Goal: Task Accomplishment & Management: Complete application form

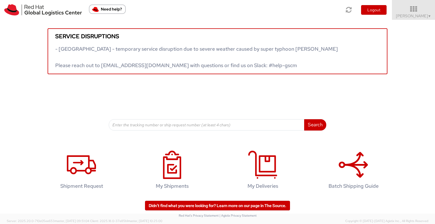
scroll to position [2, 0]
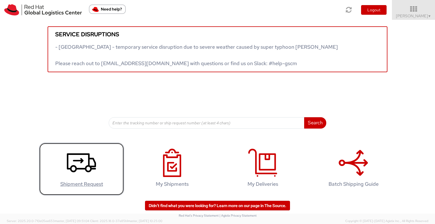
click at [79, 165] on icon at bounding box center [81, 163] width 29 height 28
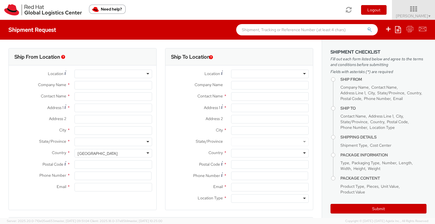
select select "762"
select select
click at [135, 72] on div at bounding box center [113, 74] width 78 height 8
click at [146, 73] on div at bounding box center [113, 74] width 78 height 8
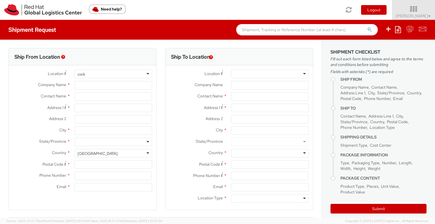
type input "cork"
type input "Red Hat Limited"
type input "[PERSON_NAME]"
type input "[STREET_ADDRESS]"
type input "Kinsale Rd"
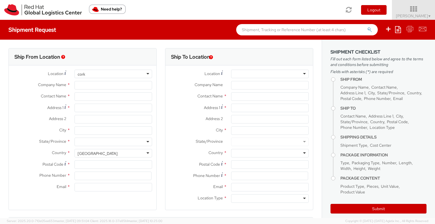
type input "[GEOGRAPHIC_DATA]"
type input "T12 XR60"
type input "353212303406"
type input "[EMAIL_ADDRESS][DOMAIN_NAME]"
select select "CM"
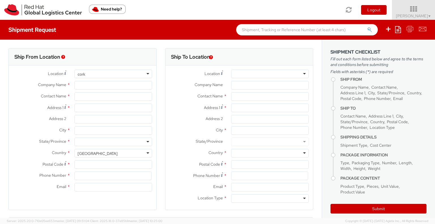
select select "KGS"
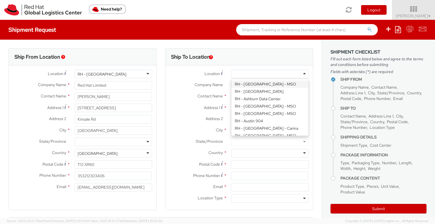
click at [284, 73] on div at bounding box center [270, 74] width 78 height 8
type input "Red Hat Czech s.r.o."
type input "Purkynova 647/111"
type input "[GEOGRAPHIC_DATA]"
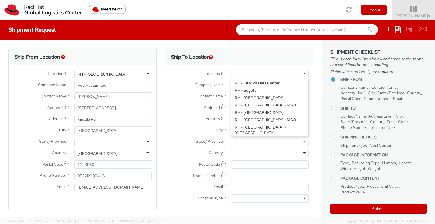
type input "621 00"
type input "420 532 294 555"
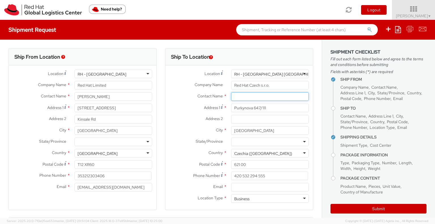
click at [268, 94] on input "text" at bounding box center [270, 96] width 78 height 8
paste input "Attn: Red Hat IT - Endpoint Systems"
type input "Attn: Red Hat IT - Endpoint Systems"
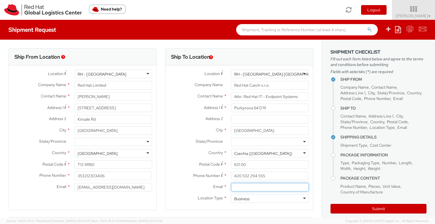
click at [254, 185] on input "Email *" at bounding box center [270, 187] width 78 height 8
paste input "[EMAIL_ADDRESS][DOMAIN_NAME]"
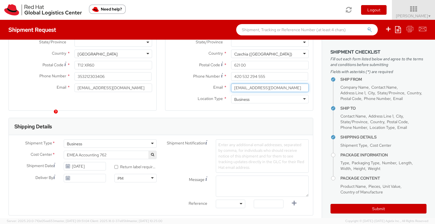
scroll to position [113, 0]
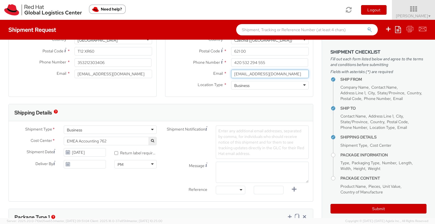
type input "[EMAIL_ADDRESS][DOMAIN_NAME]"
click at [141, 142] on span "EMEA Accounting 762" at bounding box center [110, 140] width 87 height 5
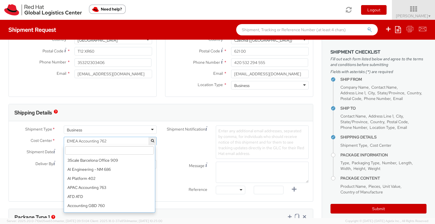
scroll to position [2097, 0]
click at [134, 148] on input "search" at bounding box center [109, 150] width 89 height 8
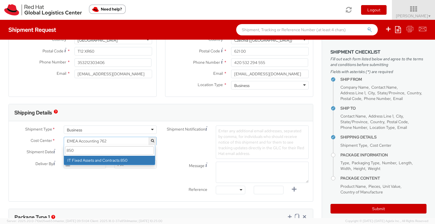
type input "850"
select select "850"
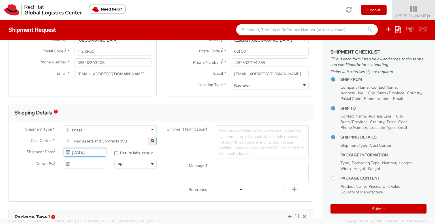
click at [100, 152] on input "[DATE]" at bounding box center [85, 152] width 42 height 8
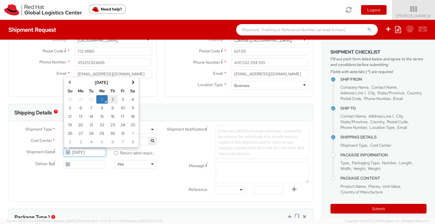
click at [113, 102] on td "2" at bounding box center [113, 99] width 10 height 8
type input "[DATE]"
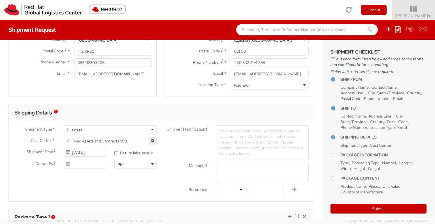
click at [129, 153] on label "* Return label required" at bounding box center [135, 152] width 42 height 7
click at [118, 153] on input "* Return label required" at bounding box center [116, 153] width 4 height 4
checkbox input "true"
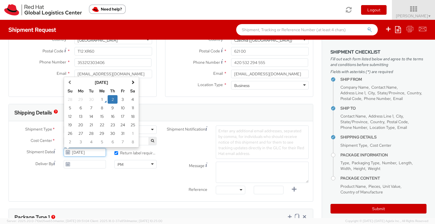
click at [93, 150] on input "[DATE]" at bounding box center [85, 152] width 42 height 8
click at [126, 98] on td "3" at bounding box center [123, 99] width 10 height 8
type input "[DATE]"
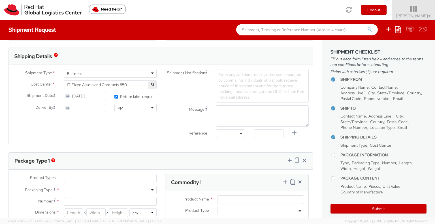
scroll to position [170, 0]
click at [229, 133] on div at bounding box center [230, 133] width 29 height 8
click at [224, 72] on span "Enter any additional email addresses, separated by comma, for individuals who s…" at bounding box center [261, 86] width 86 height 28
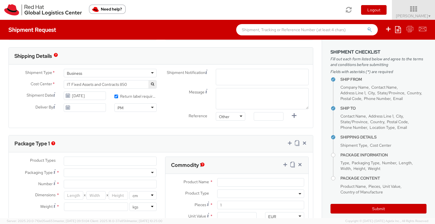
paste input "[EMAIL_ADDRESS][DOMAIN_NAME]"
type input "[EMAIL_ADDRESS][DOMAIN_NAME]"
click at [172, 104] on div "Message" at bounding box center [237, 98] width 152 height 21
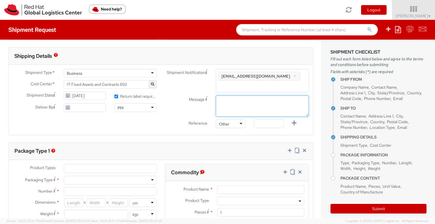
click at [262, 107] on textarea "Message" at bounding box center [262, 105] width 93 height 21
type textarea "Morning"
click at [155, 125] on div "Shipment Type * Business Business Business Cost Center * EMEA Accounting 762 IT…" at bounding box center [161, 100] width 304 height 62
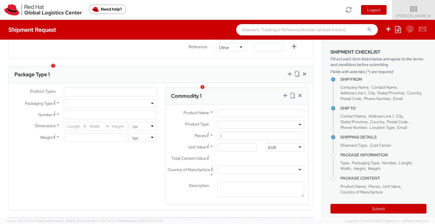
scroll to position [255, 0]
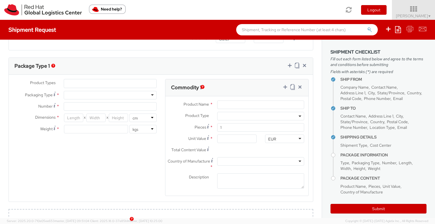
click at [74, 83] on ul at bounding box center [110, 83] width 92 height 8
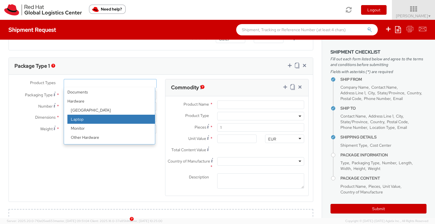
select select "LAPTOP"
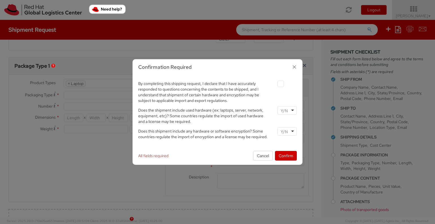
click at [294, 111] on div at bounding box center [287, 110] width 19 height 8
click at [292, 130] on div at bounding box center [287, 131] width 19 height 8
click at [282, 84] on label at bounding box center [281, 84] width 6 height 6
click at [276, 84] on input "checkbox" at bounding box center [274, 84] width 4 height 4
checkbox input "true"
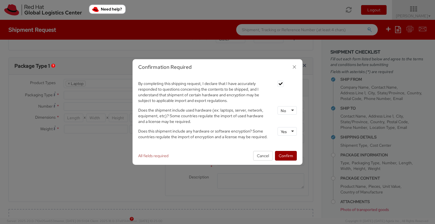
click at [292, 155] on button "Confirm" at bounding box center [286, 156] width 22 height 10
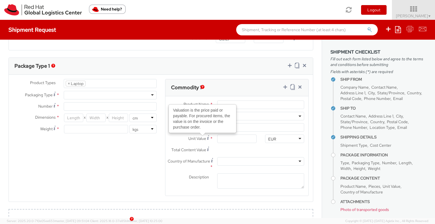
click at [146, 94] on div at bounding box center [110, 95] width 93 height 8
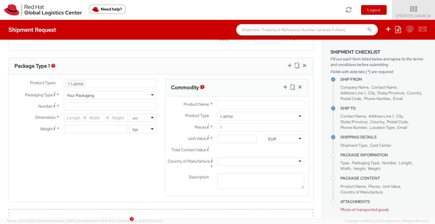
click at [91, 93] on div "Your Packaging" at bounding box center [80, 96] width 27 height 6
click at [82, 84] on li "× Laptop" at bounding box center [76, 84] width 20 height 6
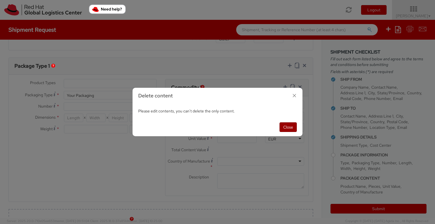
click at [284, 126] on button "Close" at bounding box center [287, 127] width 17 height 10
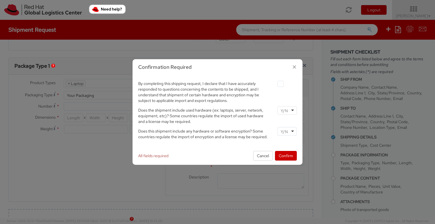
select select "LAPTOP"
click at [293, 112] on div at bounding box center [287, 110] width 19 height 8
click at [291, 131] on div at bounding box center [287, 131] width 19 height 8
drag, startPoint x: 290, startPoint y: 148, endPoint x: 286, endPoint y: 128, distance: 20.2
click at [280, 85] on label at bounding box center [281, 84] width 6 height 6
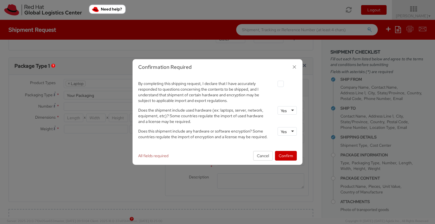
click at [276, 85] on input "checkbox" at bounding box center [274, 84] width 4 height 4
checkbox input "true"
click at [283, 153] on button "Confirm" at bounding box center [286, 156] width 22 height 10
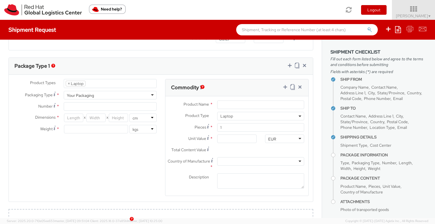
click at [104, 81] on ul "× Laptop" at bounding box center [110, 83] width 92 height 8
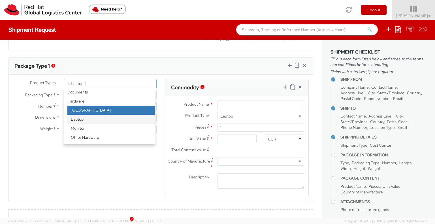
select select "DOC_STATION"
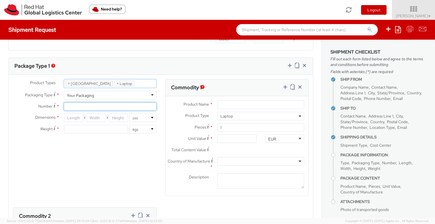
click at [76, 106] on input "Number *" at bounding box center [110, 106] width 93 height 8
type input "1"
click at [85, 116] on span "X" at bounding box center [84, 118] width 3 height 8
click at [73, 118] on input "number" at bounding box center [73, 118] width 19 height 8
type input "46"
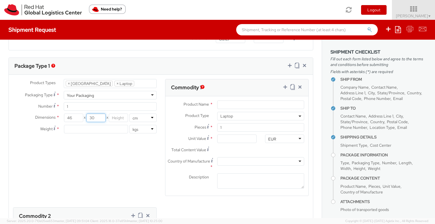
type input "30"
type input "13"
click at [116, 129] on input "number" at bounding box center [96, 129] width 64 height 8
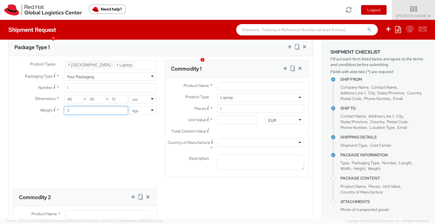
scroll to position [283, 0]
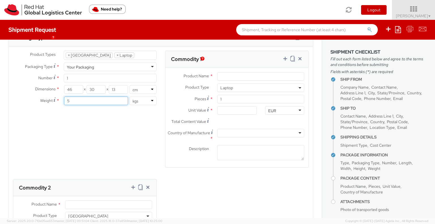
type input "5"
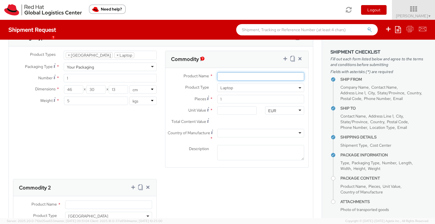
click at [245, 73] on input "Product Name *" at bounding box center [260, 76] width 87 height 8
type input "Lenovo X1 Gen 12"
click at [238, 111] on input "Unit Value *" at bounding box center [236, 110] width 39 height 8
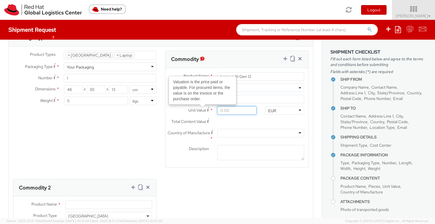
click at [239, 108] on input "Unit Value Valuation is the price paid or payable. For procured items, the valu…" at bounding box center [236, 110] width 39 height 8
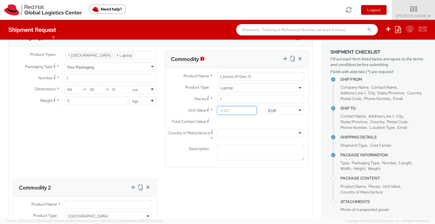
drag, startPoint x: 239, startPoint y: 108, endPoint x: 200, endPoint y: 110, distance: 38.8
click at [200, 110] on div "Unit Value *" at bounding box center [212, 110] width 95 height 8
type input "2.00"
type input "20.00"
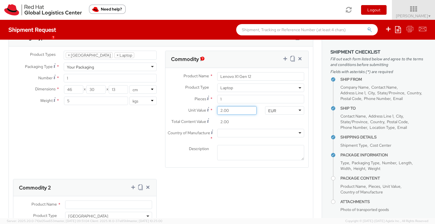
type input "20.00"
type input "200.00"
type input "20.00"
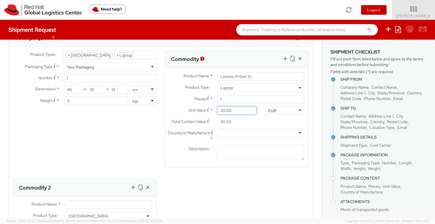
type input "2.00"
type input "0.00"
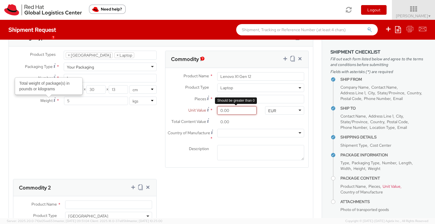
drag, startPoint x: 228, startPoint y: 110, endPoint x: 203, endPoint y: 110, distance: 25.2
click at [203, 110] on div "Unit Value * 0.00 Should be greater than 0" at bounding box center [212, 110] width 95 height 8
type input "1.00"
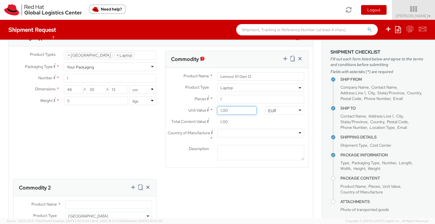
type input "15.00"
type input "150.00"
type input "1,500.00"
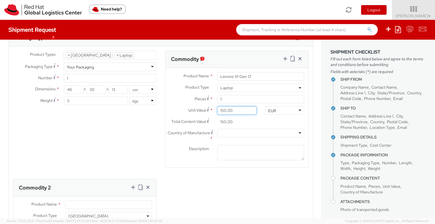
type input "1,500.00"
click at [259, 134] on div at bounding box center [260, 133] width 87 height 8
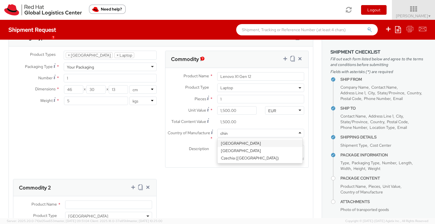
type input "china"
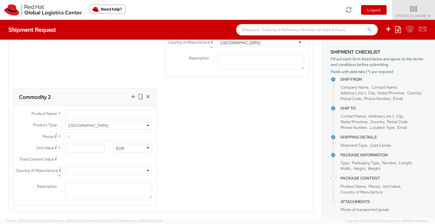
scroll to position [425, 0]
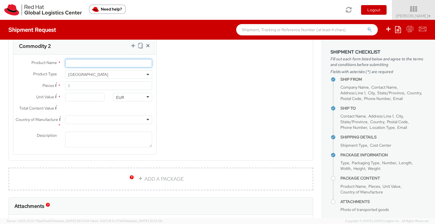
click at [83, 61] on input "Product Name *" at bounding box center [108, 63] width 87 height 8
type input "Lenovo"
click at [90, 95] on input "Unit Value *" at bounding box center [84, 97] width 39 height 8
type input "5.00"
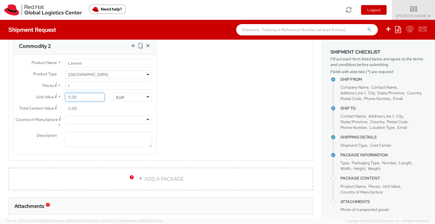
type input "50.00"
type input "500.00"
click at [71, 97] on input "500.00" at bounding box center [84, 97] width 39 height 8
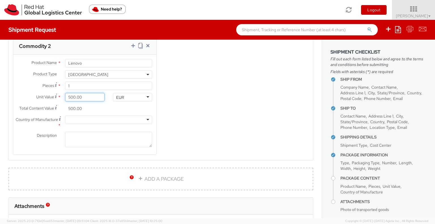
type input "50.00"
type input "5.00"
type input "0.00"
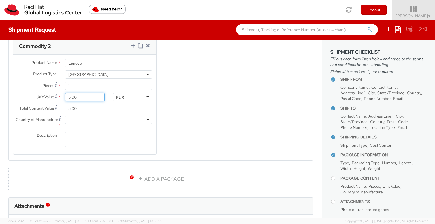
type input "0.00"
type input "3.00"
type input "30.00"
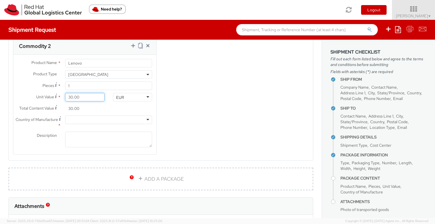
type input "300.00"
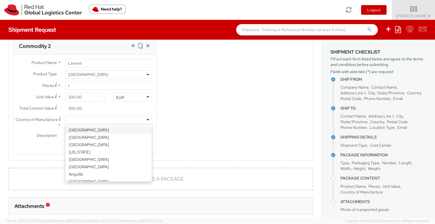
click at [130, 117] on div at bounding box center [108, 120] width 87 height 8
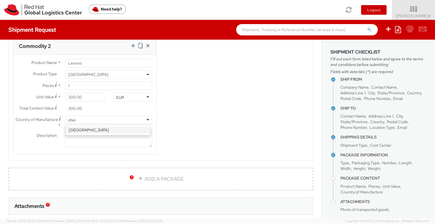
type input "china"
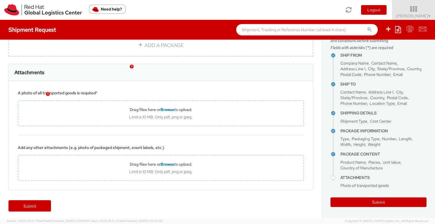
scroll to position [559, 0]
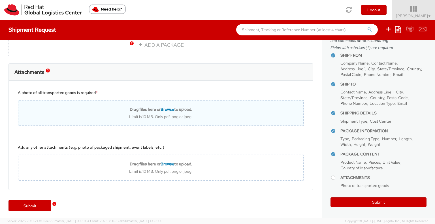
click at [162, 107] on span "Browse" at bounding box center [168, 109] width 14 height 5
type input "C:\fakepath\WhatsApp Image [DATE] at 09.34.19_29f84ad2.jpg"
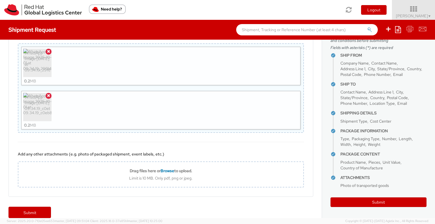
scroll to position [622, 0]
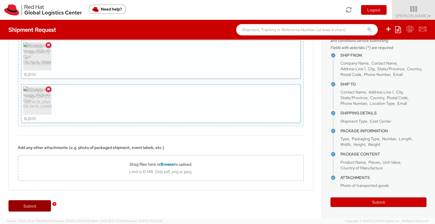
click at [42, 206] on link "Submit" at bounding box center [29, 205] width 42 height 11
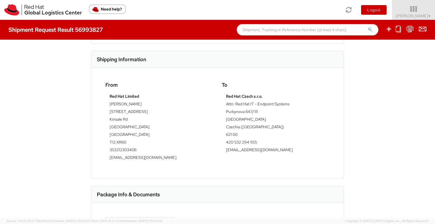
scroll to position [306, 0]
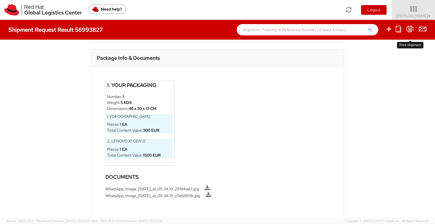
click at [413, 29] on icon at bounding box center [410, 28] width 8 height 7
